Goal: Find contact information: Find contact information

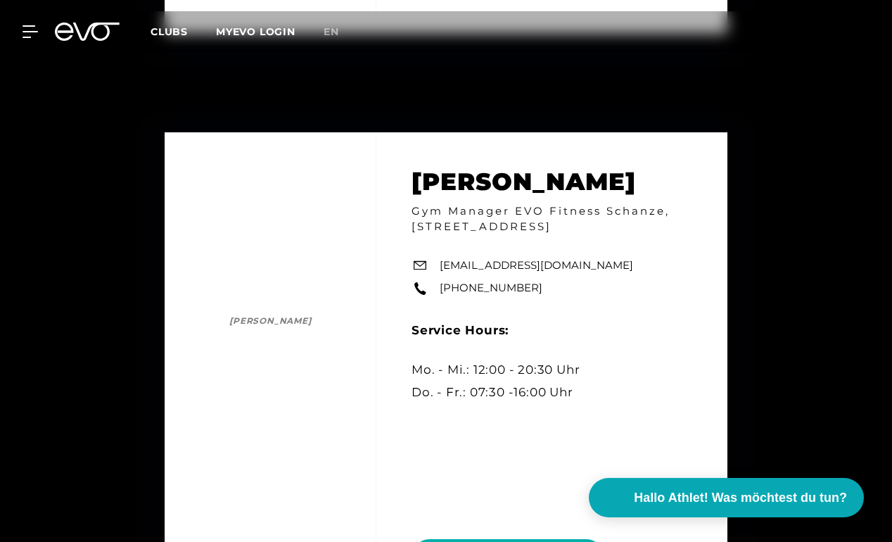
scroll to position [136, 0]
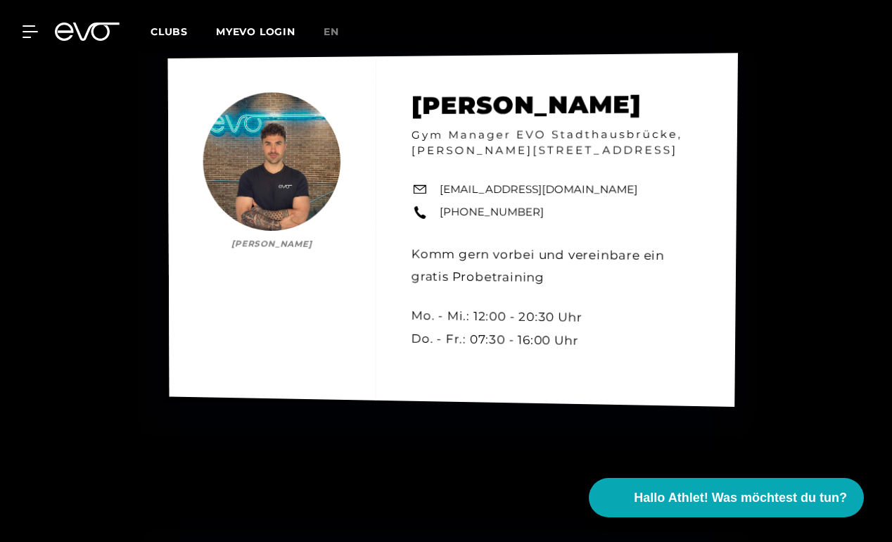
scroll to position [5604, 0]
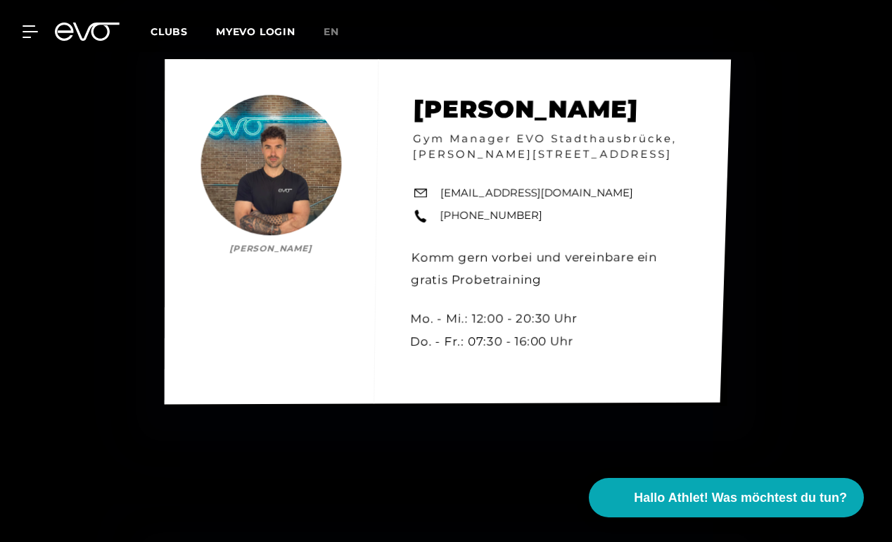
drag, startPoint x: 631, startPoint y: 220, endPoint x: 442, endPoint y: 218, distance: 188.6
click at [442, 218] on div "[PERSON_NAME] [PERSON_NAME] Gym Manager EVO Stadthausbrücke, [PERSON_NAME][STRE…" at bounding box center [448, 231] width 566 height 345
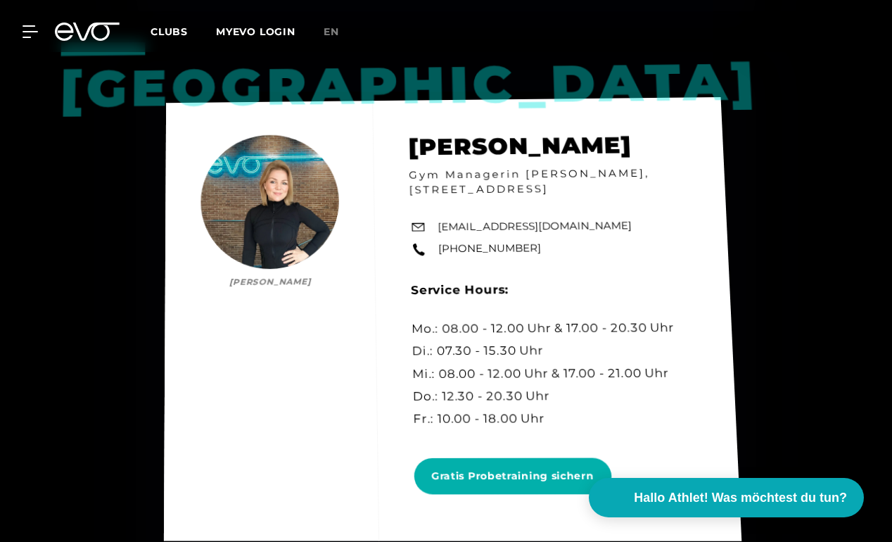
scroll to position [4977, 0]
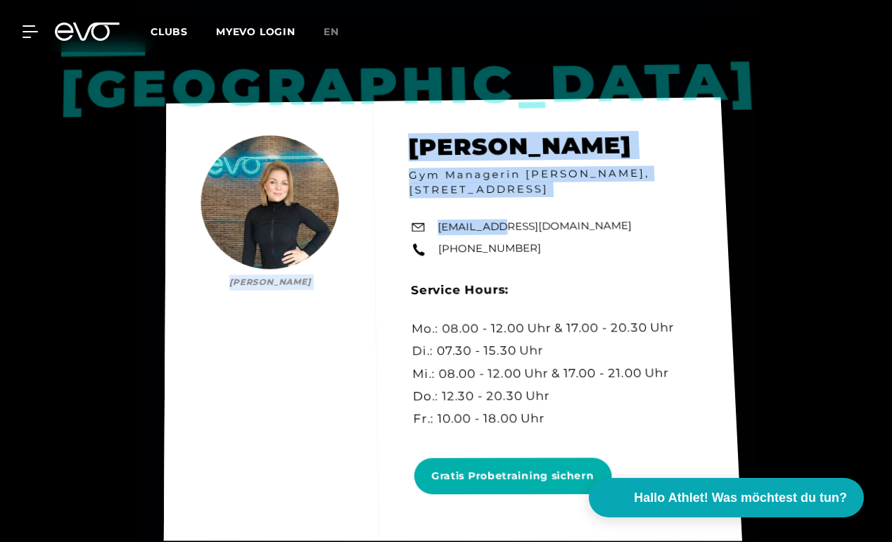
drag, startPoint x: 588, startPoint y: 247, endPoint x: 501, endPoint y: 246, distance: 86.6
click at [501, 246] on div "Hamburg [PERSON_NAME] [PERSON_NAME] Gym Managerin [PERSON_NAME], [STREET_ADDRES…" at bounding box center [453, 318] width 578 height 443
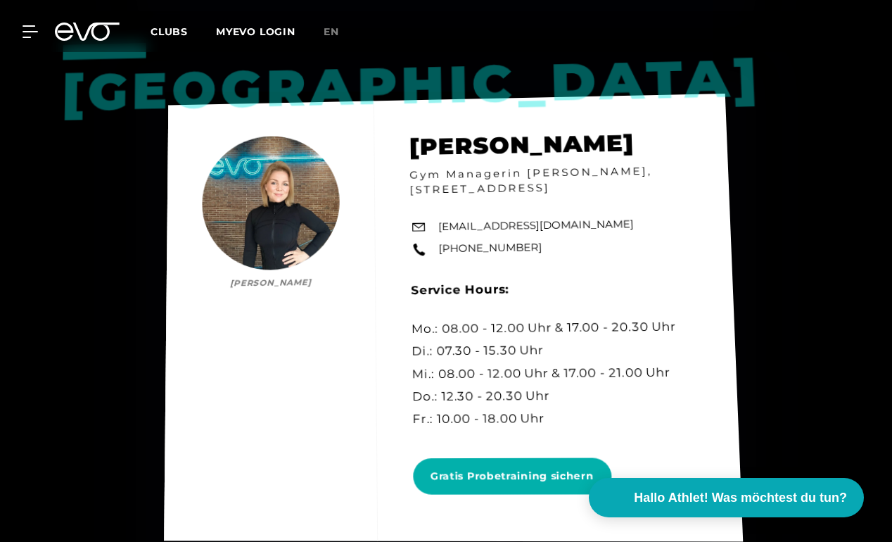
click at [608, 269] on div "Hamburg [PERSON_NAME] [PERSON_NAME] Gym Managerin [PERSON_NAME], [STREET_ADDRES…" at bounding box center [453, 318] width 579 height 448
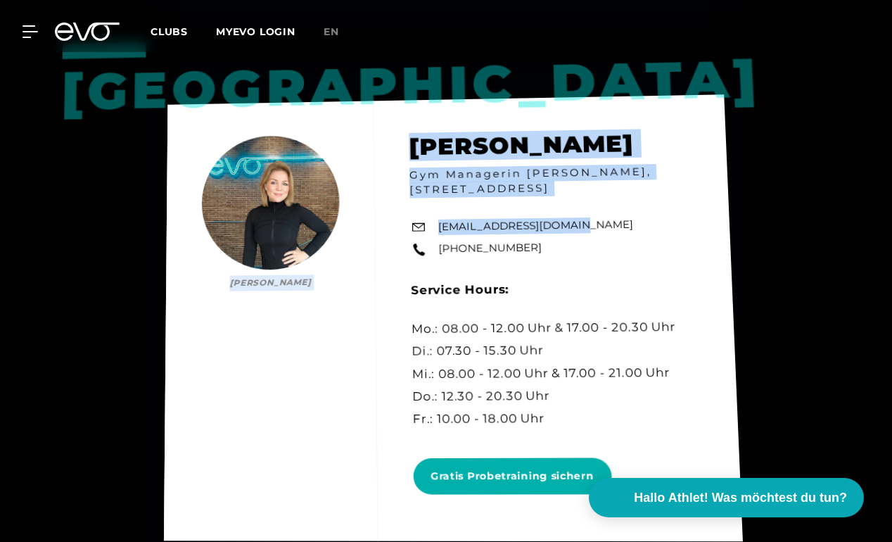
drag, startPoint x: 583, startPoint y: 251, endPoint x: 569, endPoint y: 251, distance: 14.1
click at [569, 251] on div "Hamburg [PERSON_NAME] [PERSON_NAME] Gym Managerin [PERSON_NAME], [STREET_ADDRES…" at bounding box center [453, 317] width 579 height 446
click at [568, 234] on link "[EMAIL_ADDRESS][DOMAIN_NAME]" at bounding box center [536, 226] width 196 height 18
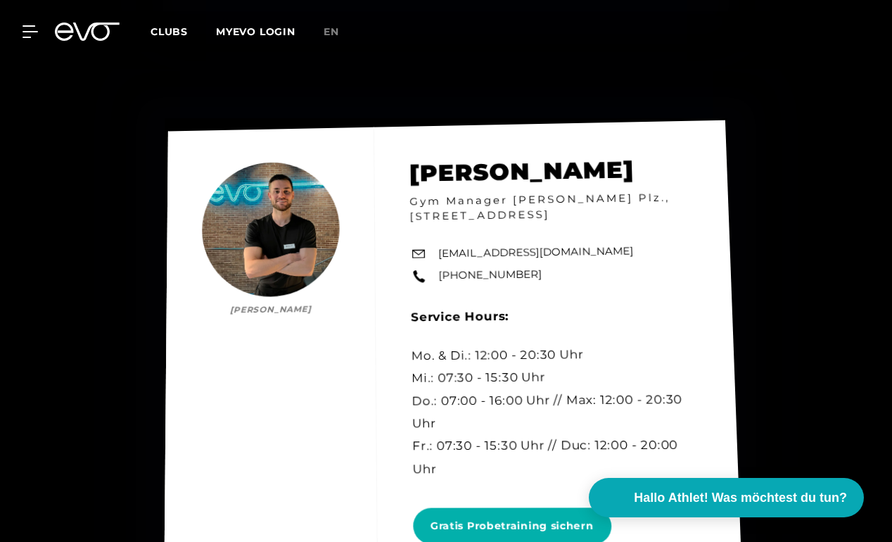
scroll to position [4380, 0]
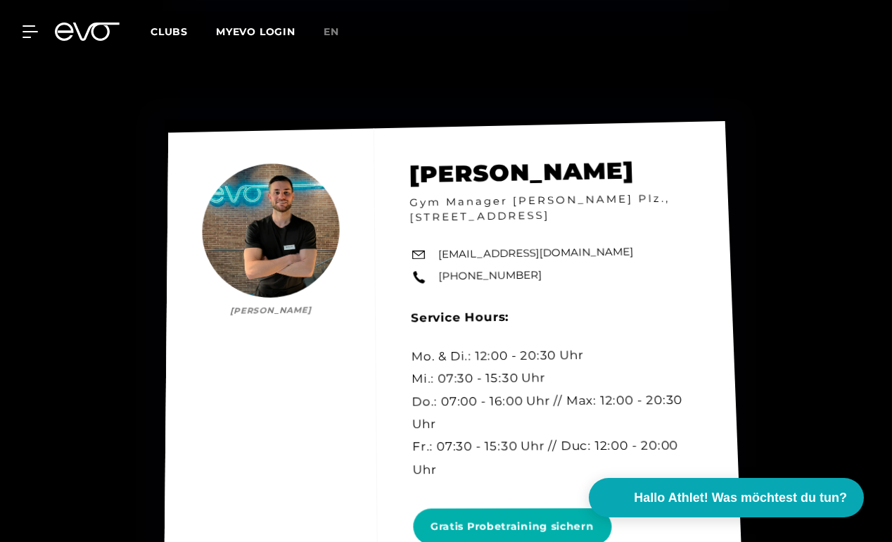
drag, startPoint x: 609, startPoint y: 236, endPoint x: 601, endPoint y: 244, distance: 11.9
click at [601, 244] on div "[PERSON_NAME] [PERSON_NAME] Gym Manager [PERSON_NAME] Plz., [STREET_ADDRESS][GE…" at bounding box center [453, 356] width 579 height 471
click at [572, 243] on link "[EMAIL_ADDRESS][DOMAIN_NAME]" at bounding box center [536, 252] width 196 height 18
